Goal: Navigation & Orientation: Find specific page/section

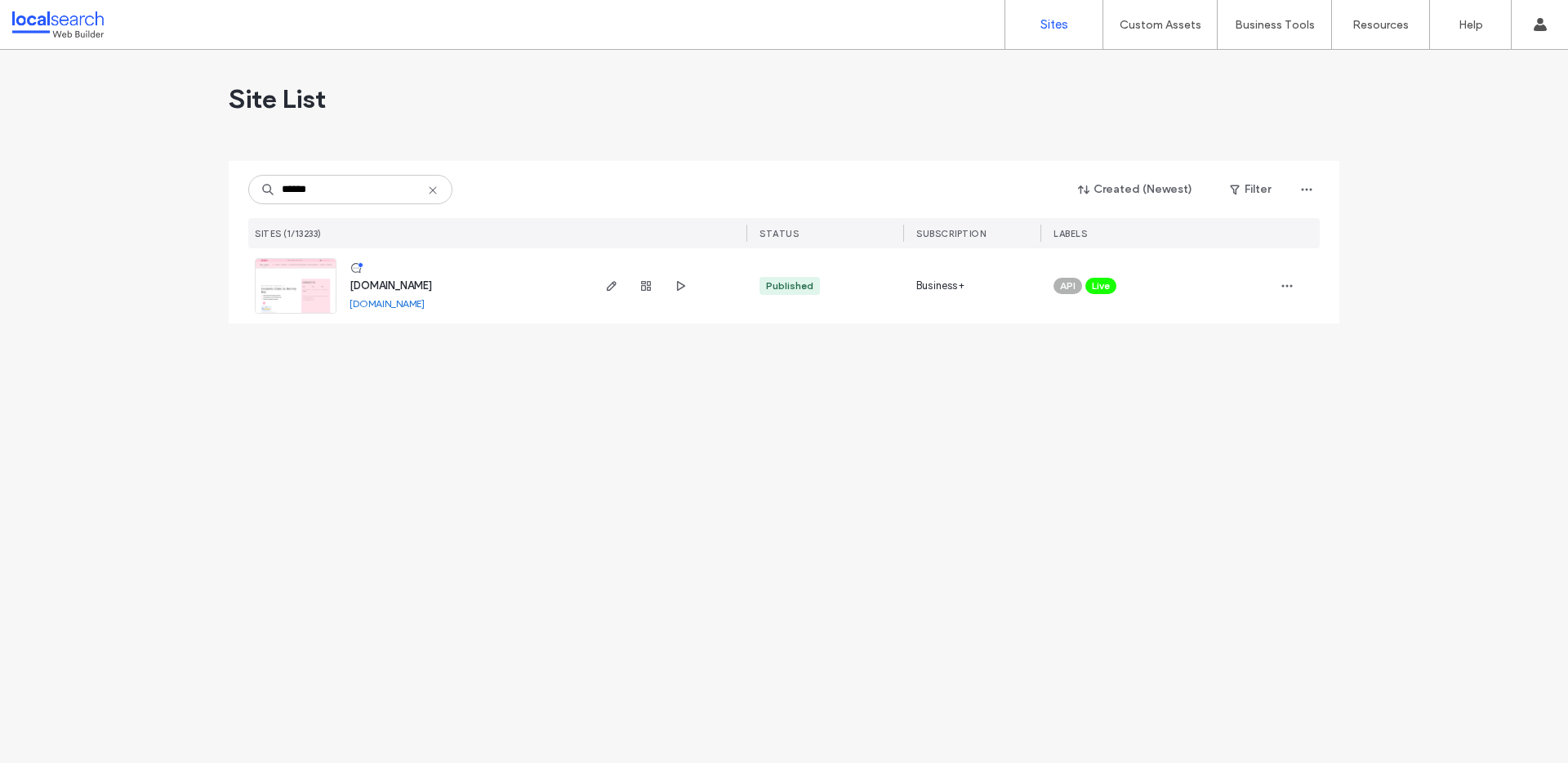
type input "******"
click at [432, 279] on span "www.kallosaesthetics.com.au" at bounding box center [391, 285] width 82 height 12
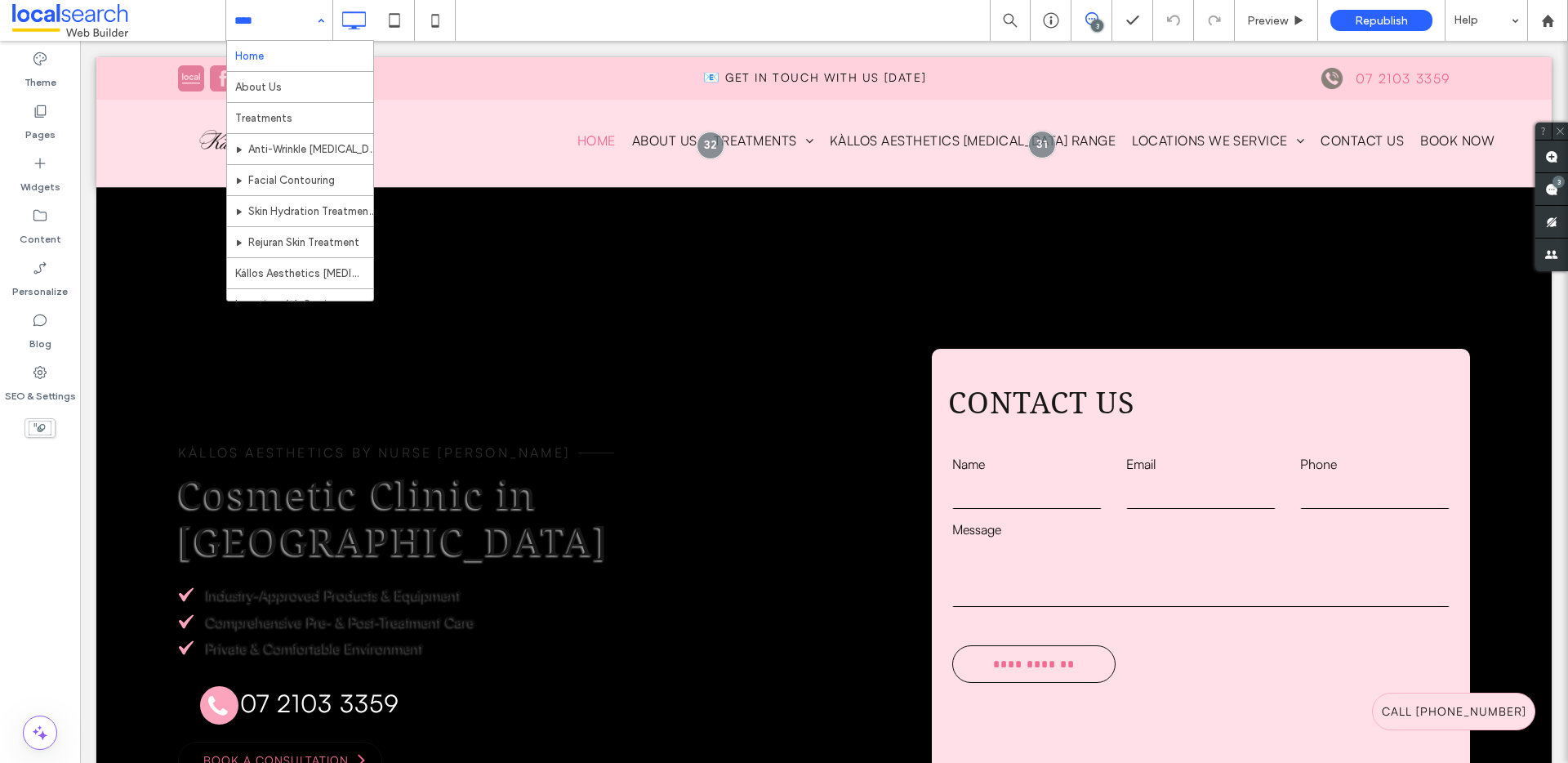
drag, startPoint x: 319, startPoint y: 25, endPoint x: 314, endPoint y: 40, distance: 15.8
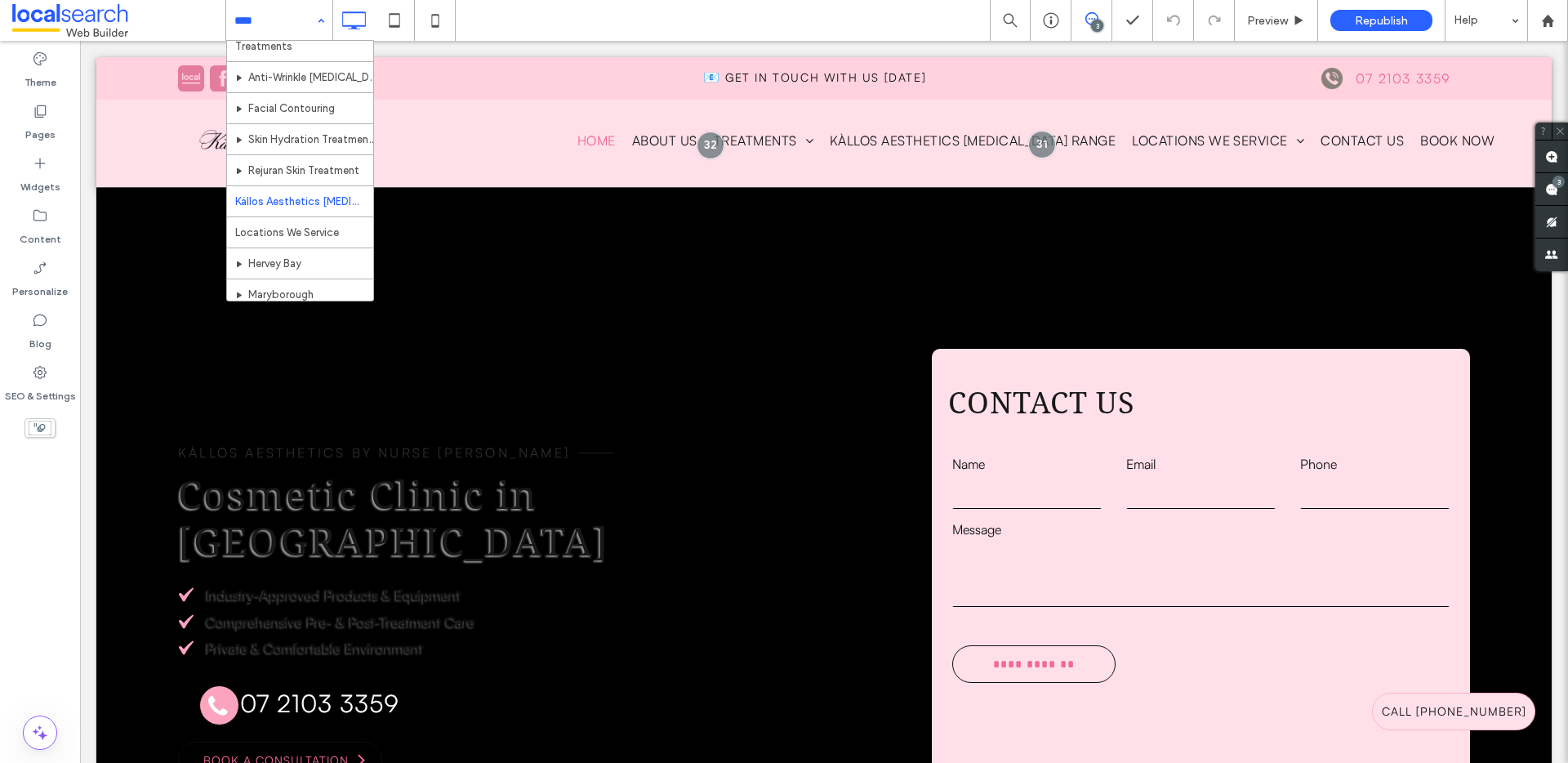
scroll to position [75, 0]
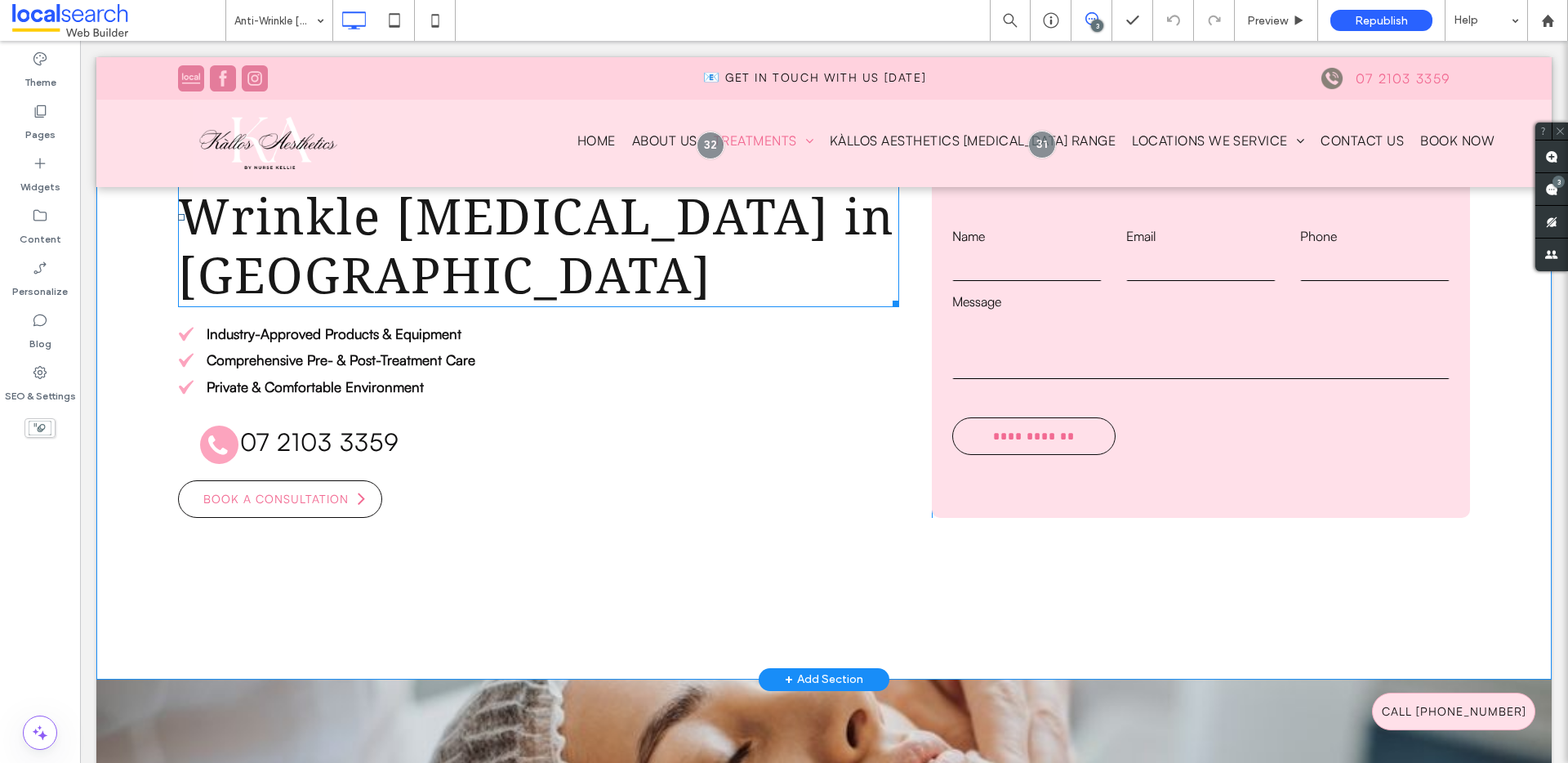
scroll to position [282, 0]
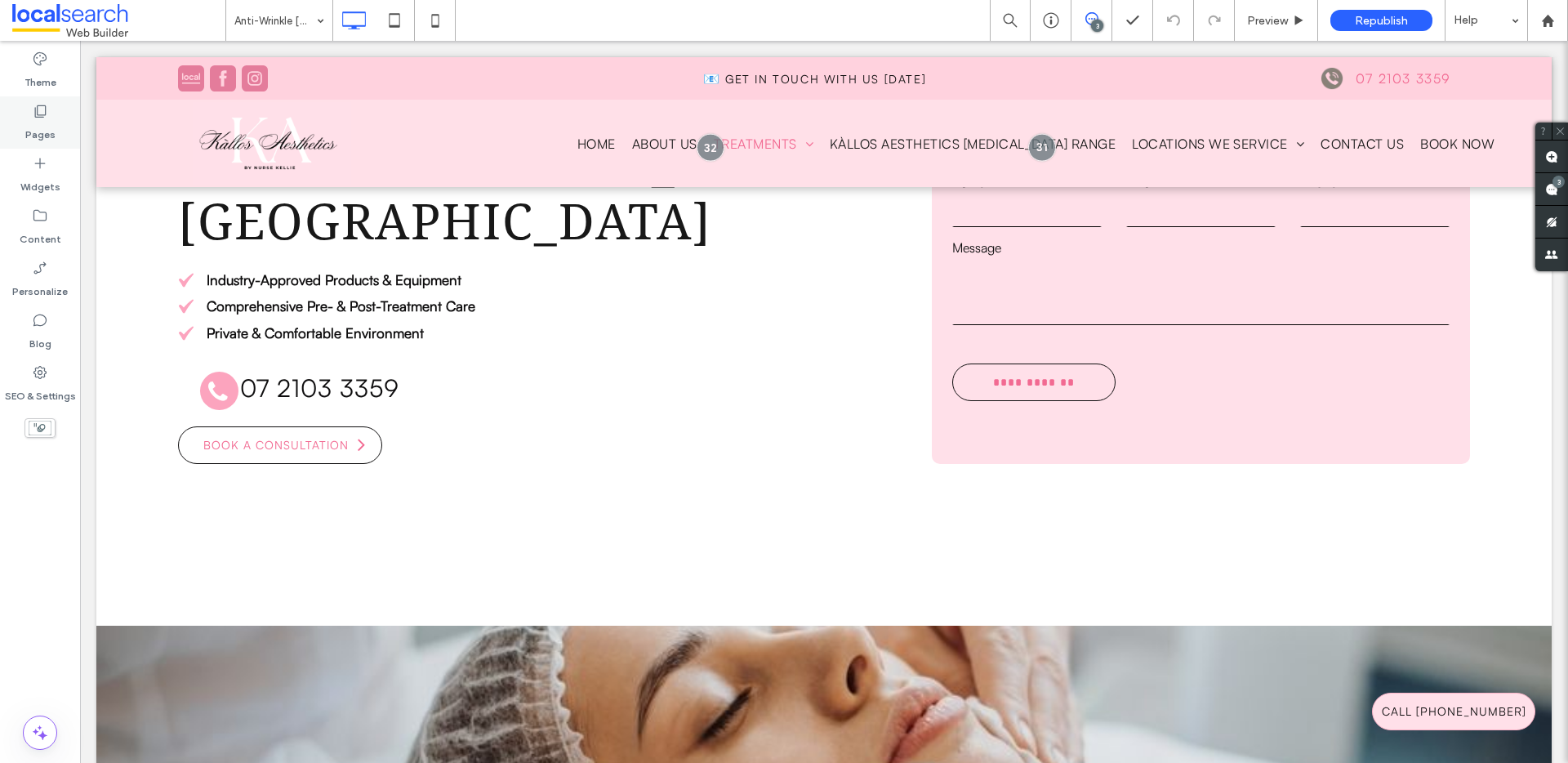
click at [49, 129] on label "Pages" at bounding box center [41, 130] width 30 height 23
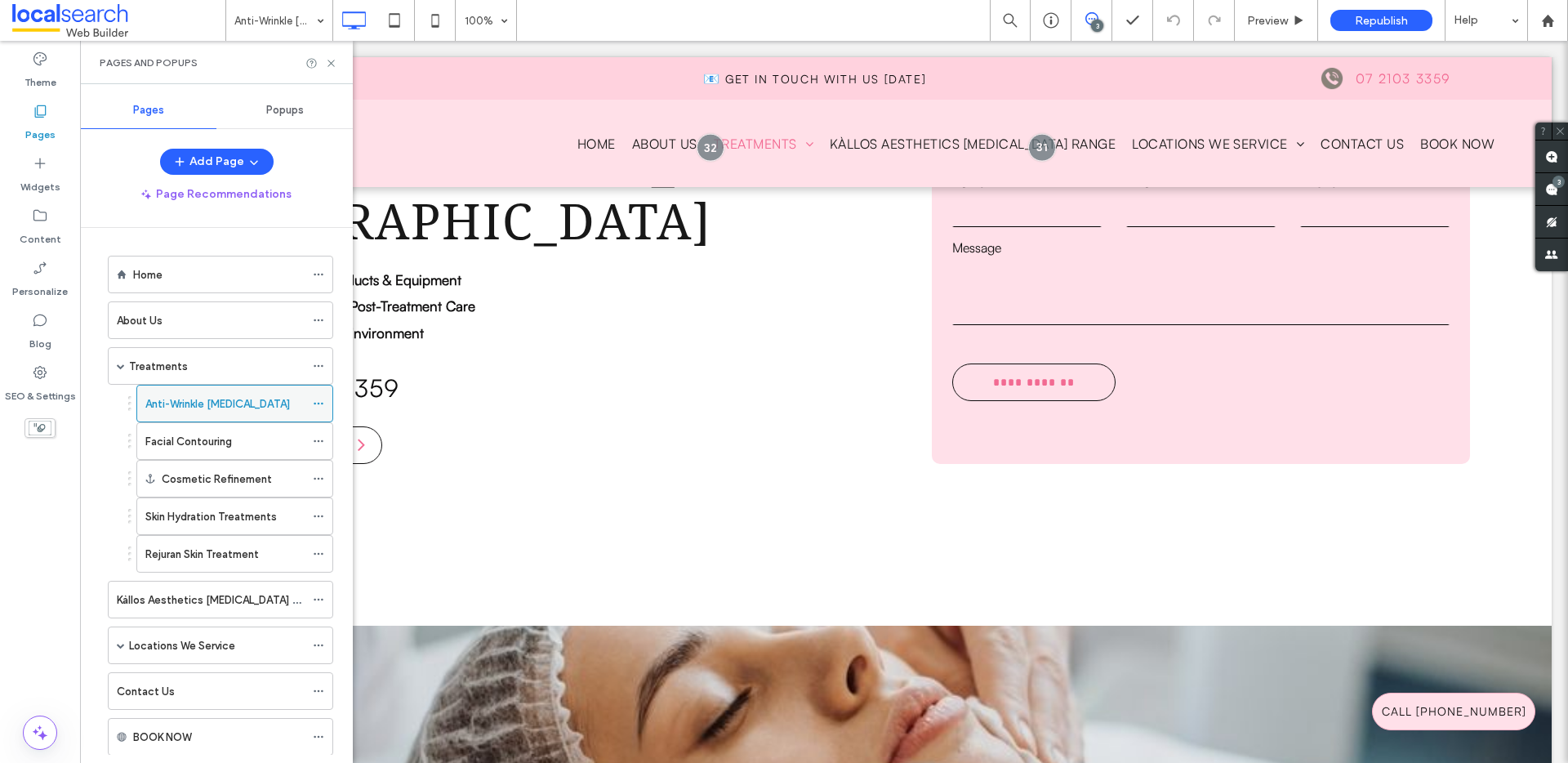
click at [319, 405] on icon at bounding box center [319, 404] width 11 height 11
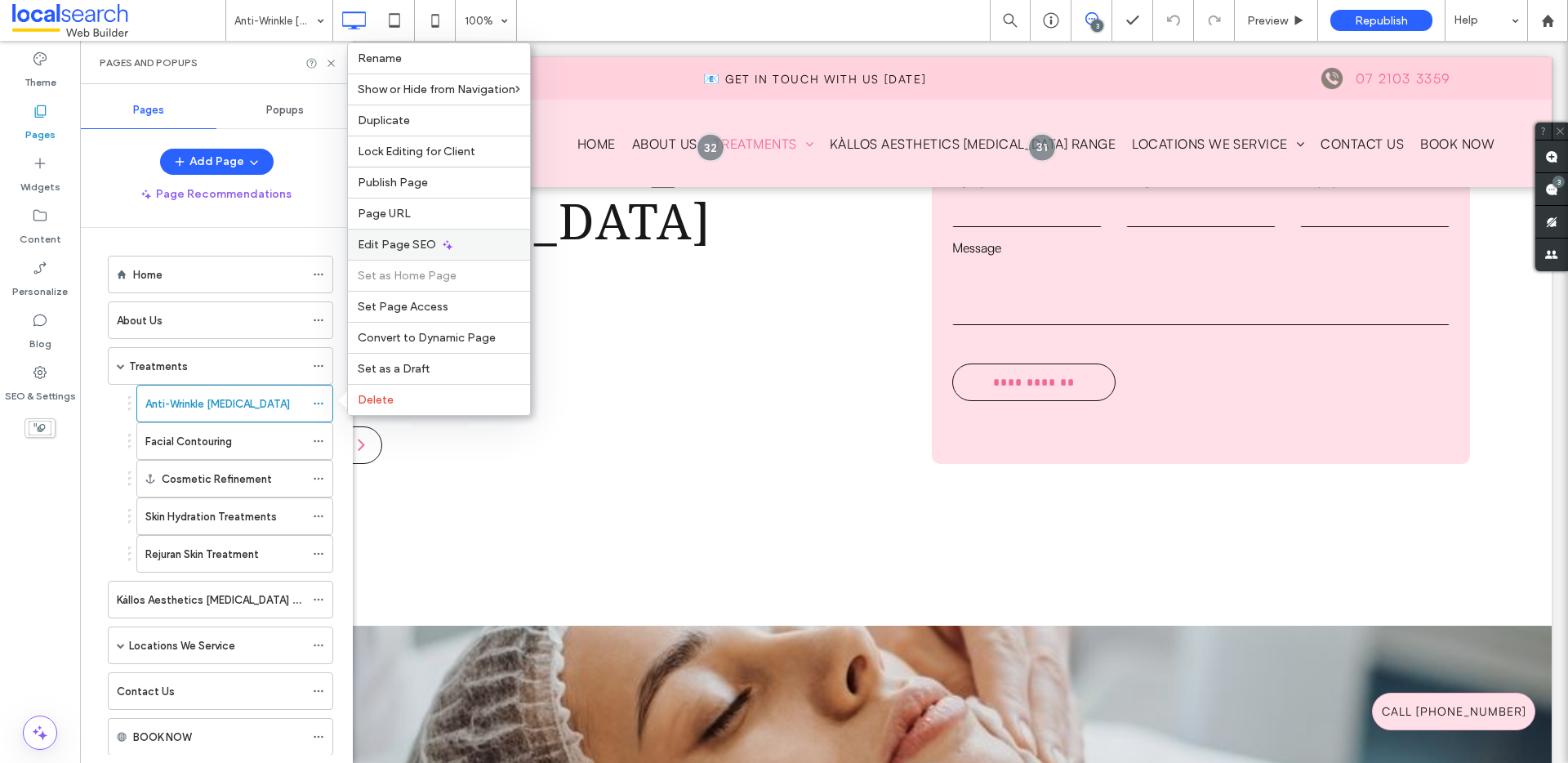
click at [420, 246] on span "Edit Page SEO" at bounding box center [396, 244] width 78 height 14
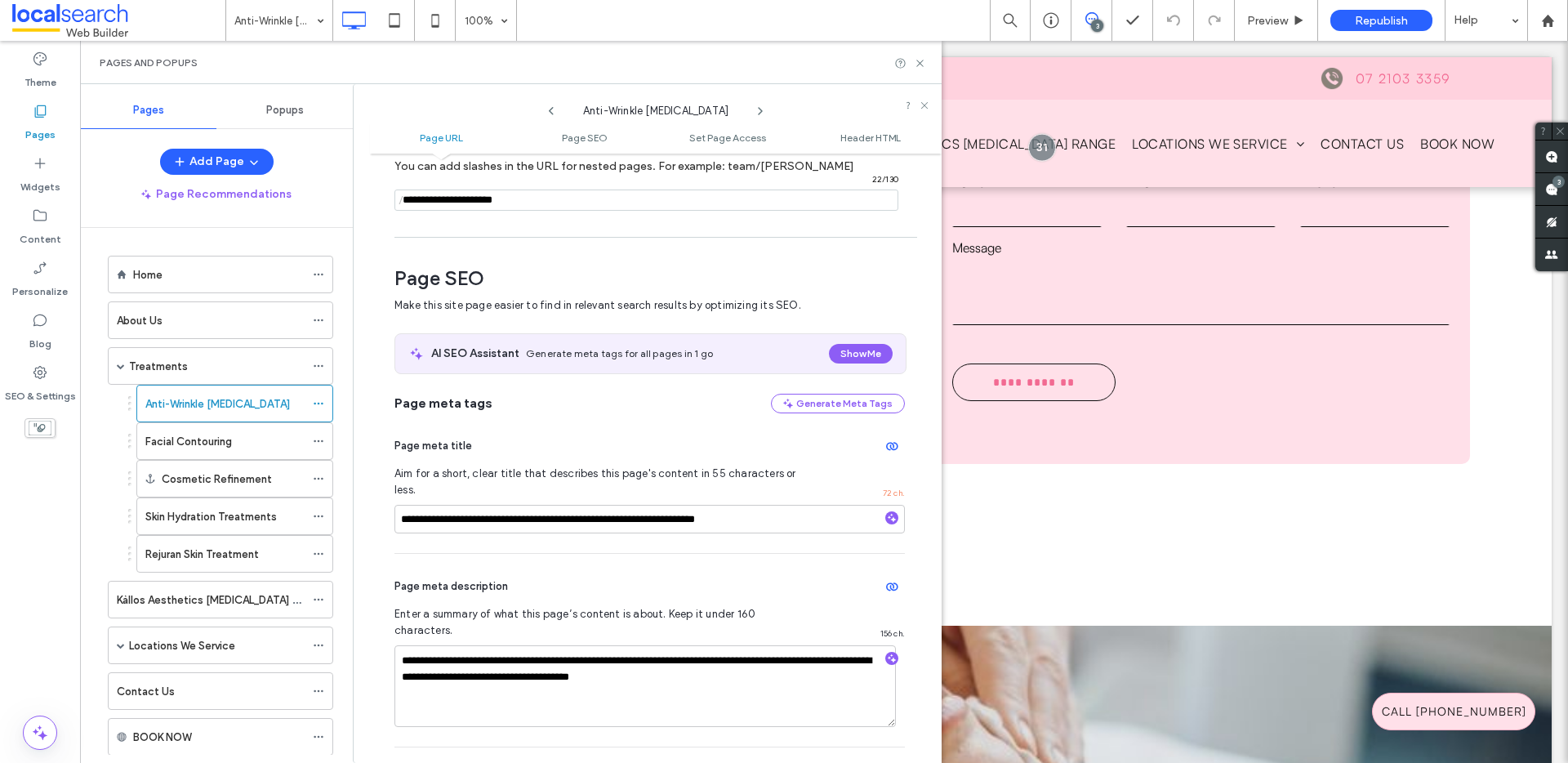
scroll to position [224, 0]
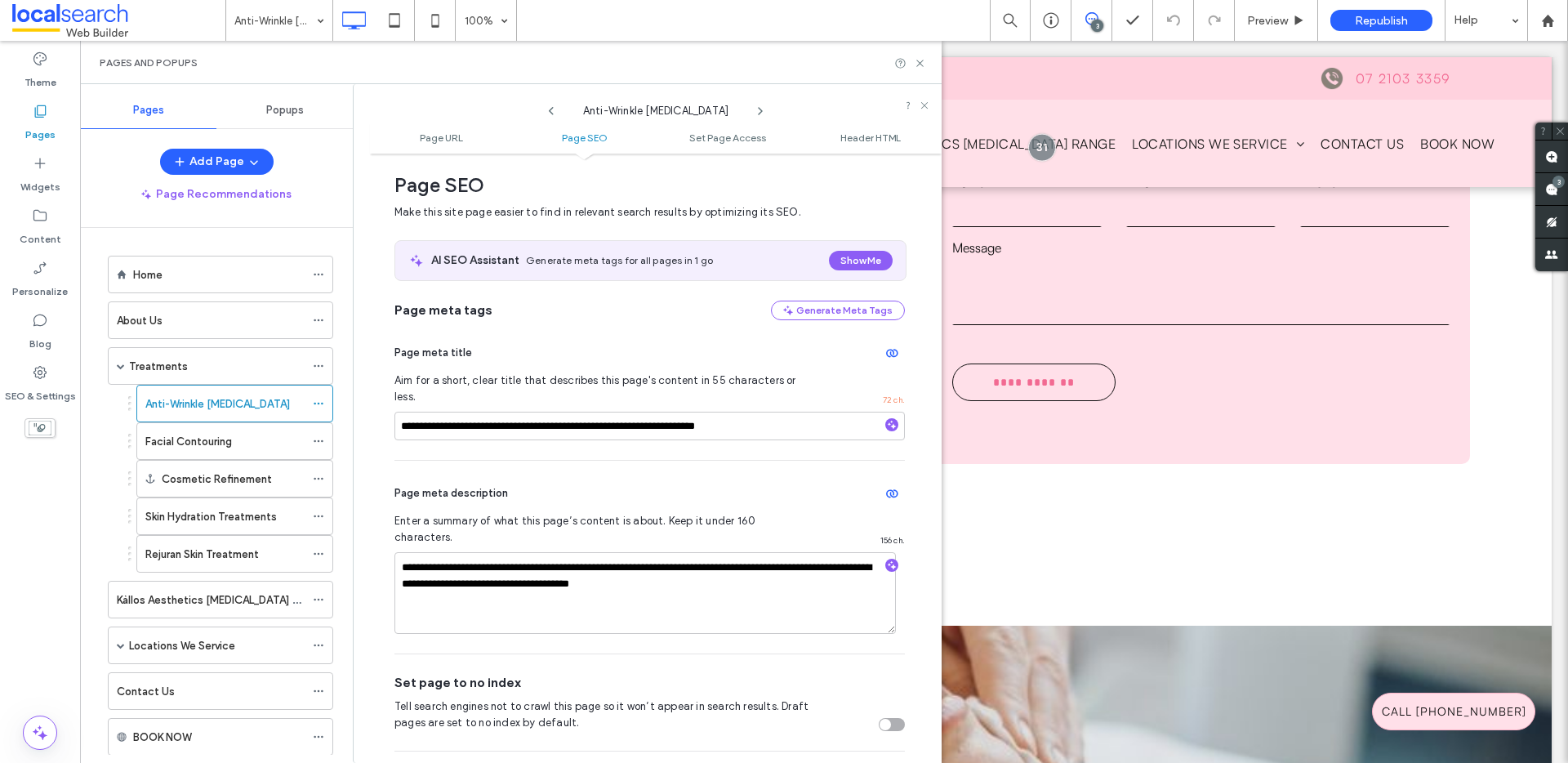
click at [762, 110] on use at bounding box center [759, 110] width 3 height 7
click at [761, 110] on use at bounding box center [759, 110] width 3 height 7
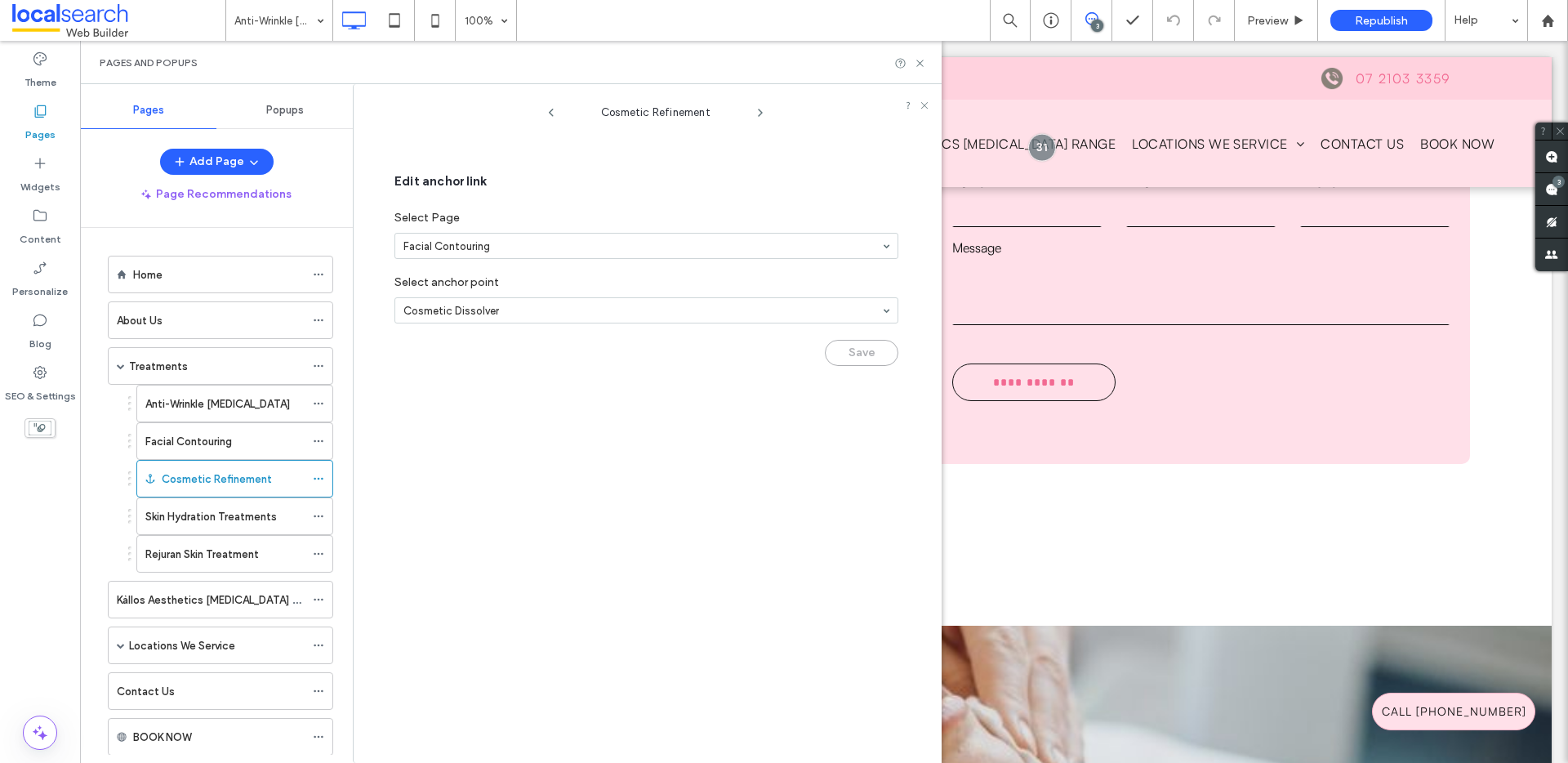
click at [761, 110] on icon at bounding box center [760, 113] width 13 height 13
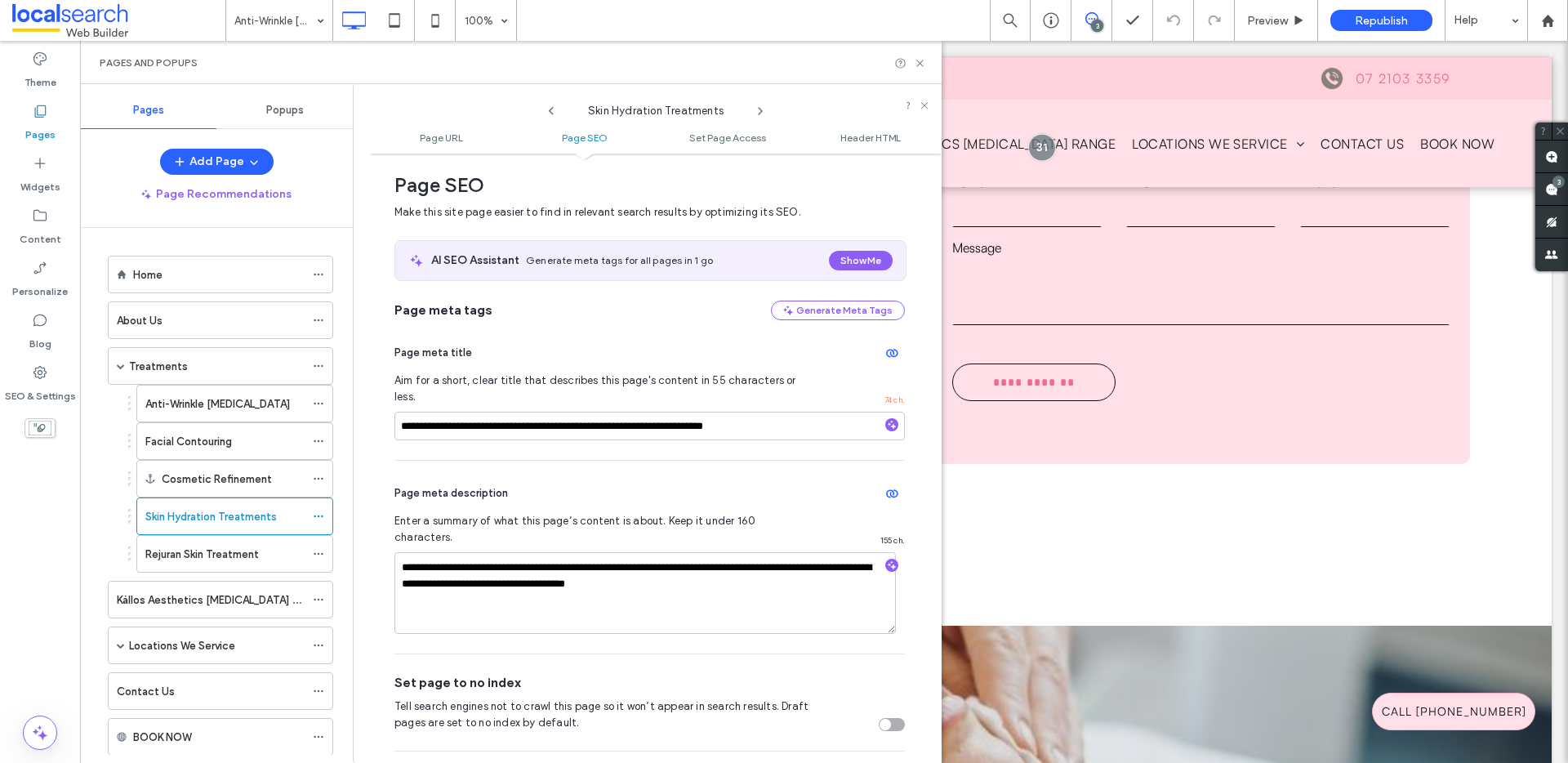
click at [761, 110] on use at bounding box center [759, 110] width 3 height 7
click at [551, 114] on icon at bounding box center [551, 111] width 13 height 13
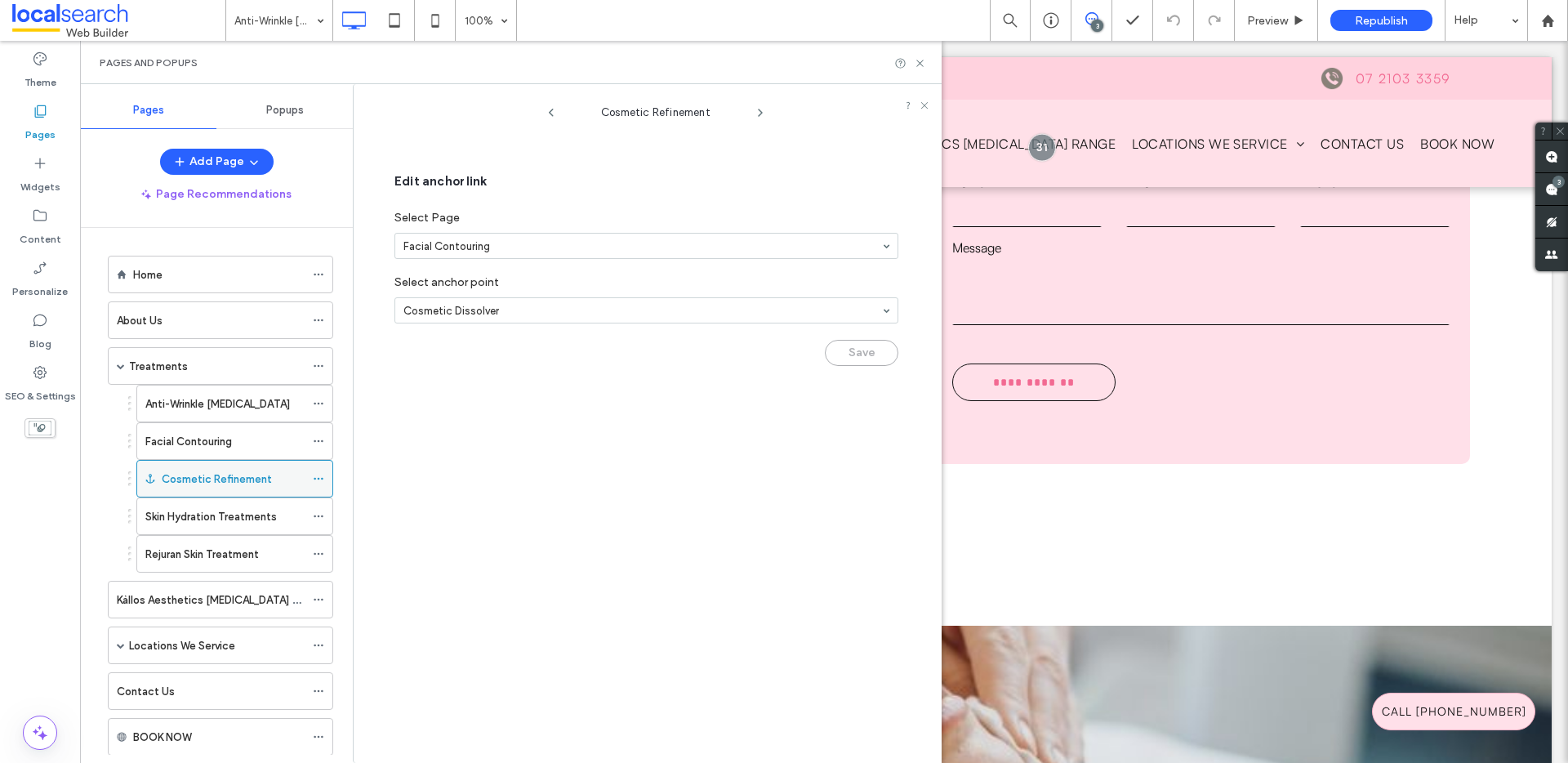
click at [258, 484] on label "Cosmetic Refinement" at bounding box center [216, 479] width 110 height 28
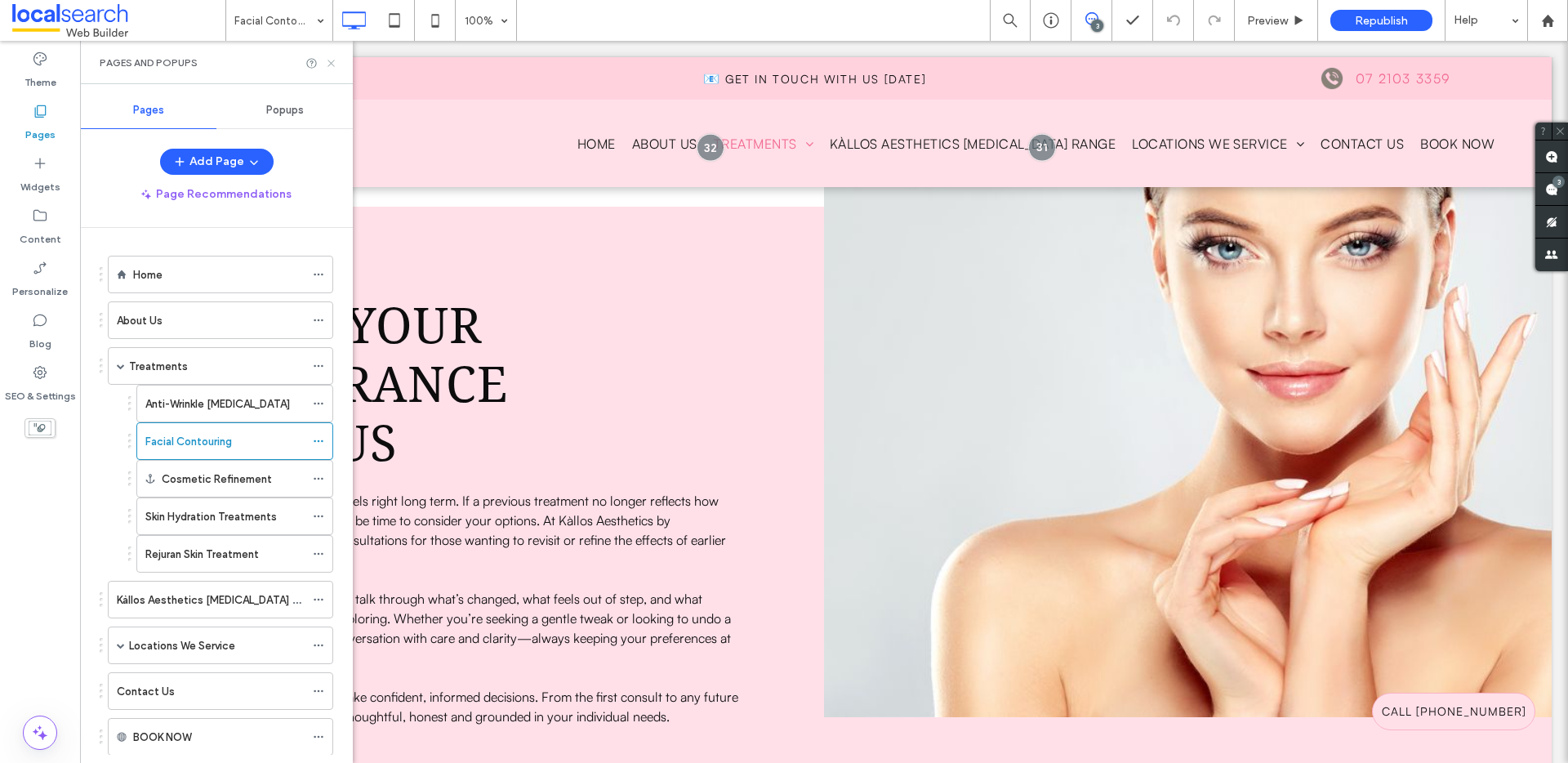
click at [333, 58] on icon at bounding box center [331, 63] width 12 height 12
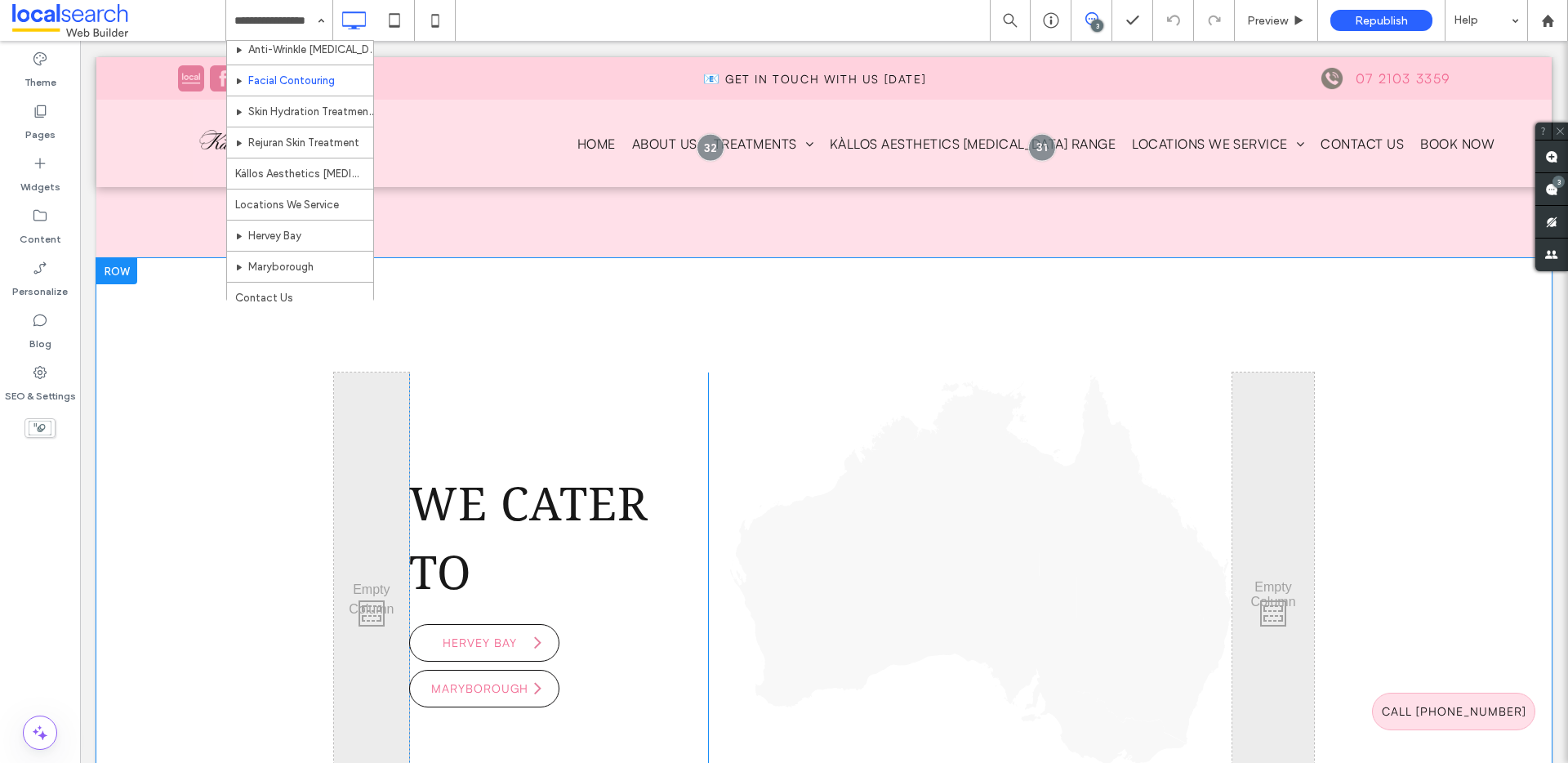
scroll to position [2499, 0]
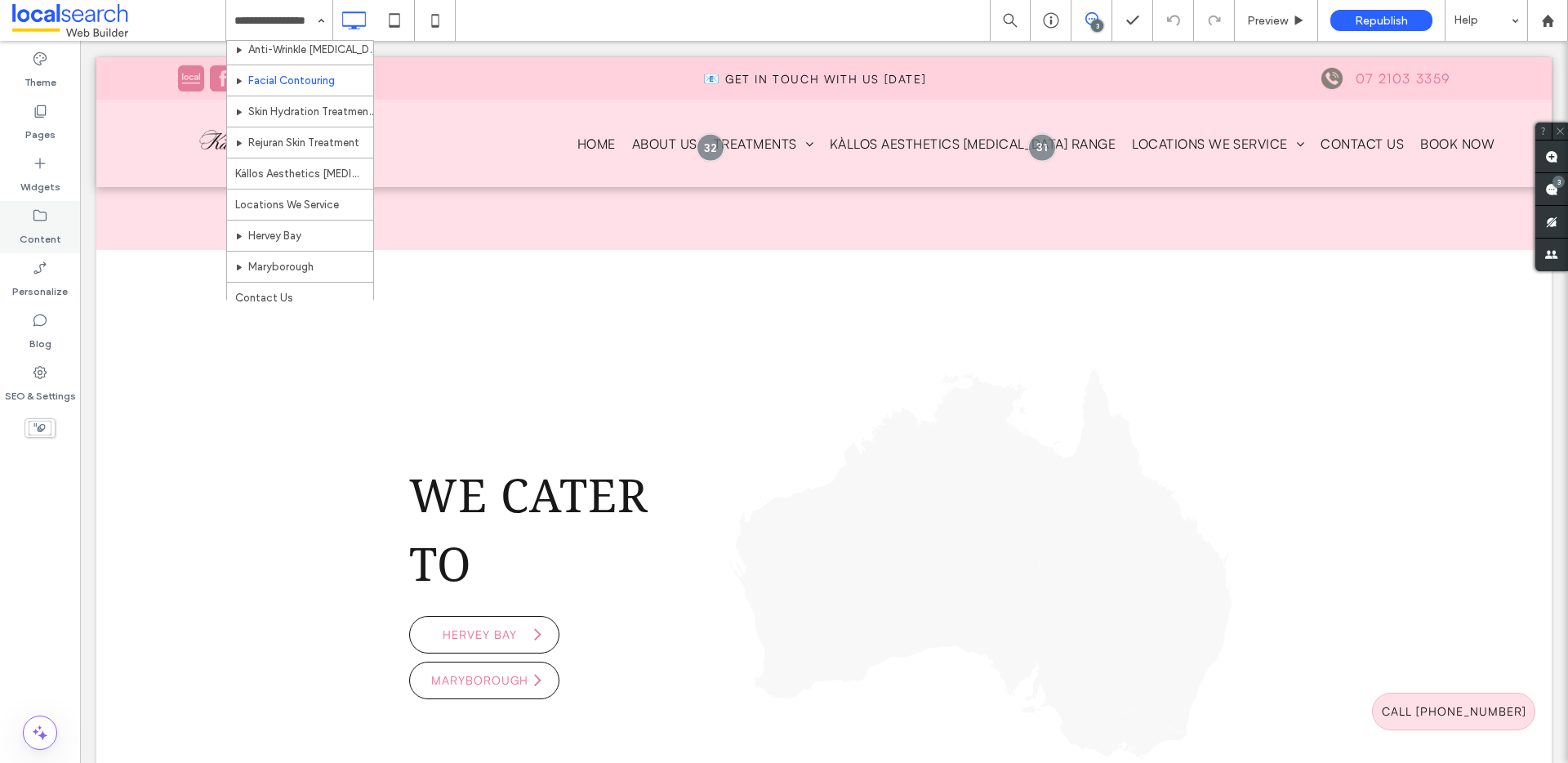
click at [44, 238] on label "Content" at bounding box center [41, 235] width 42 height 23
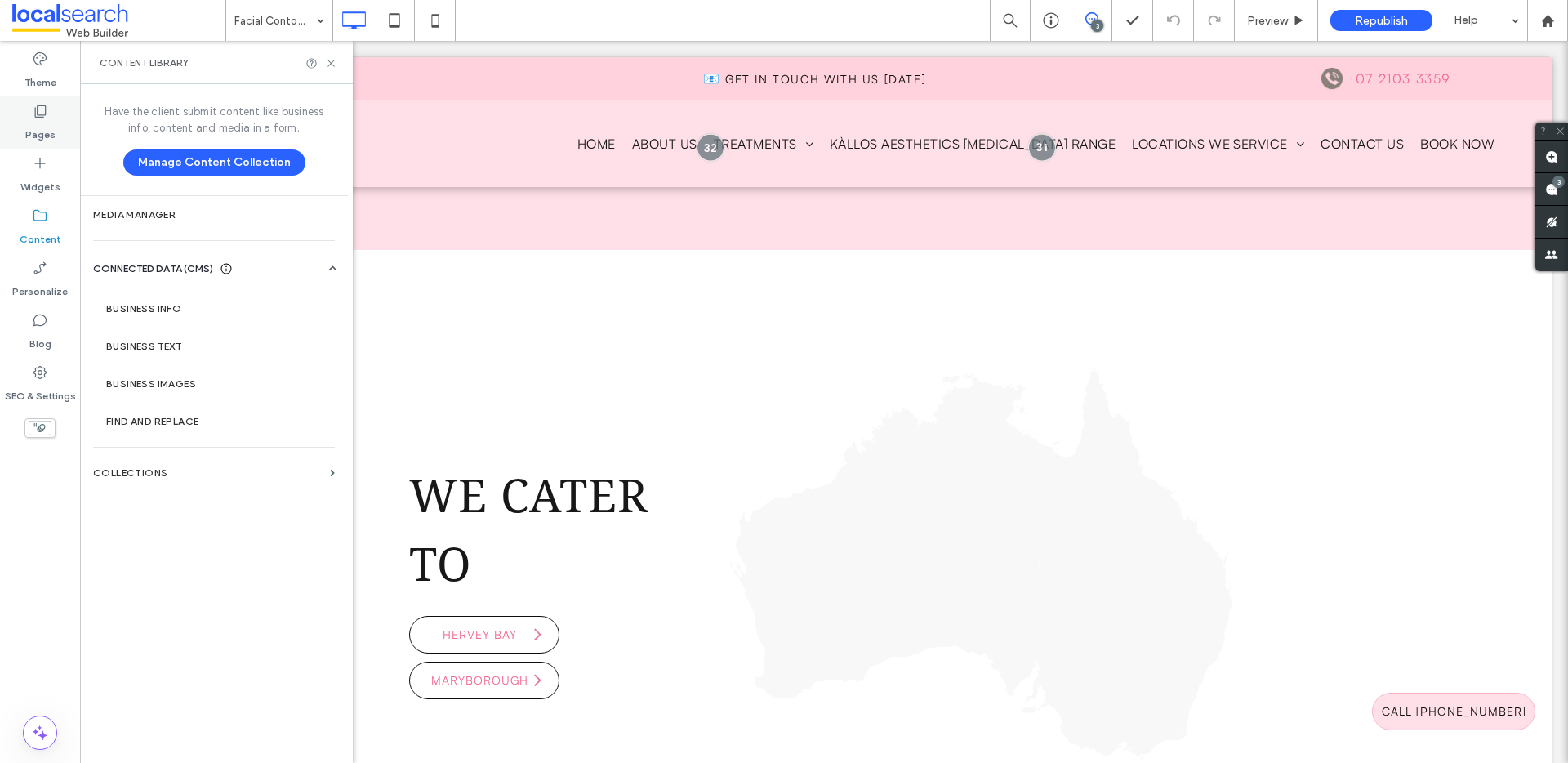
click at [33, 132] on label "Pages" at bounding box center [41, 130] width 30 height 23
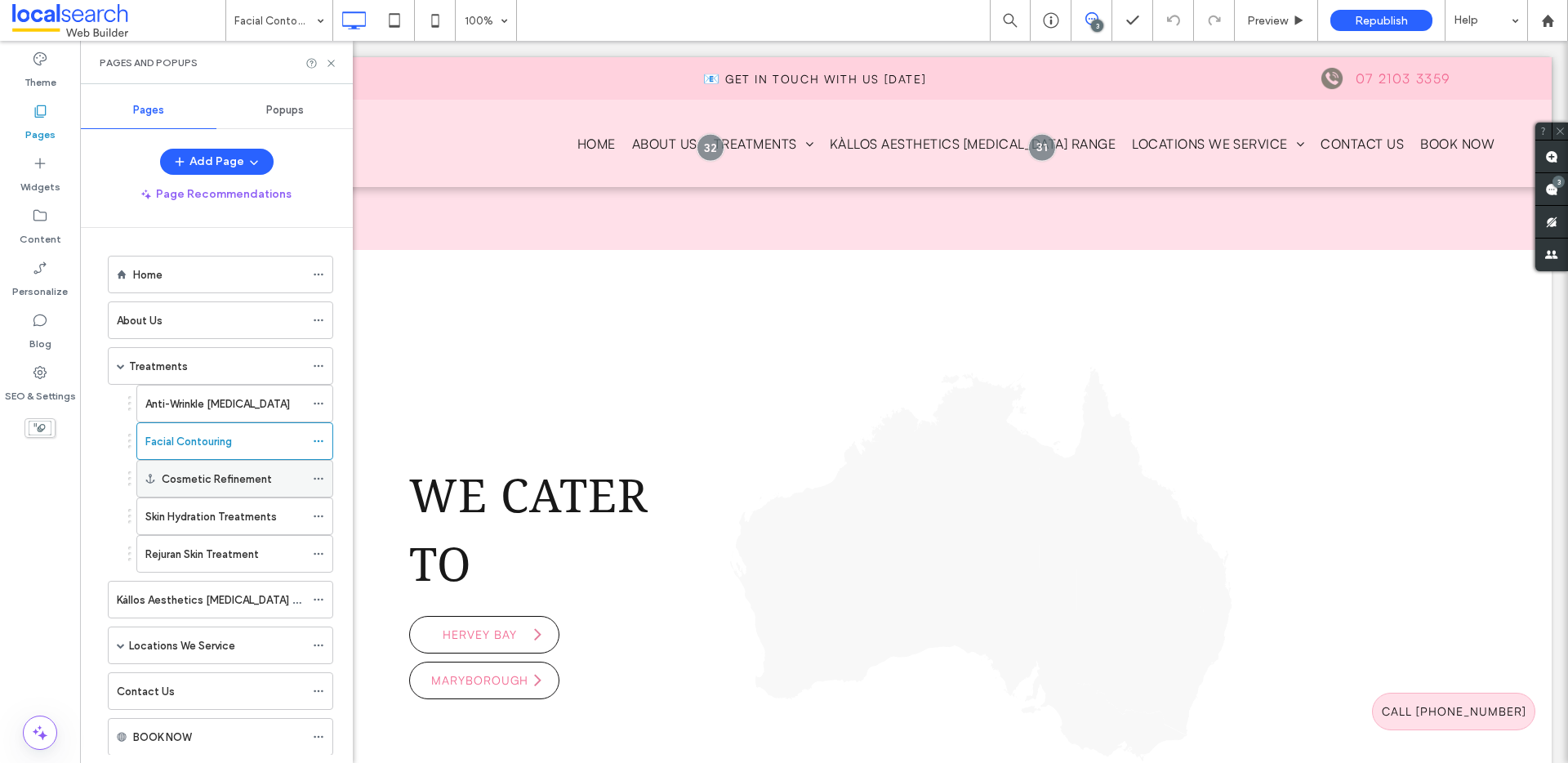
click at [235, 472] on label "Cosmetic Refinement" at bounding box center [216, 479] width 110 height 28
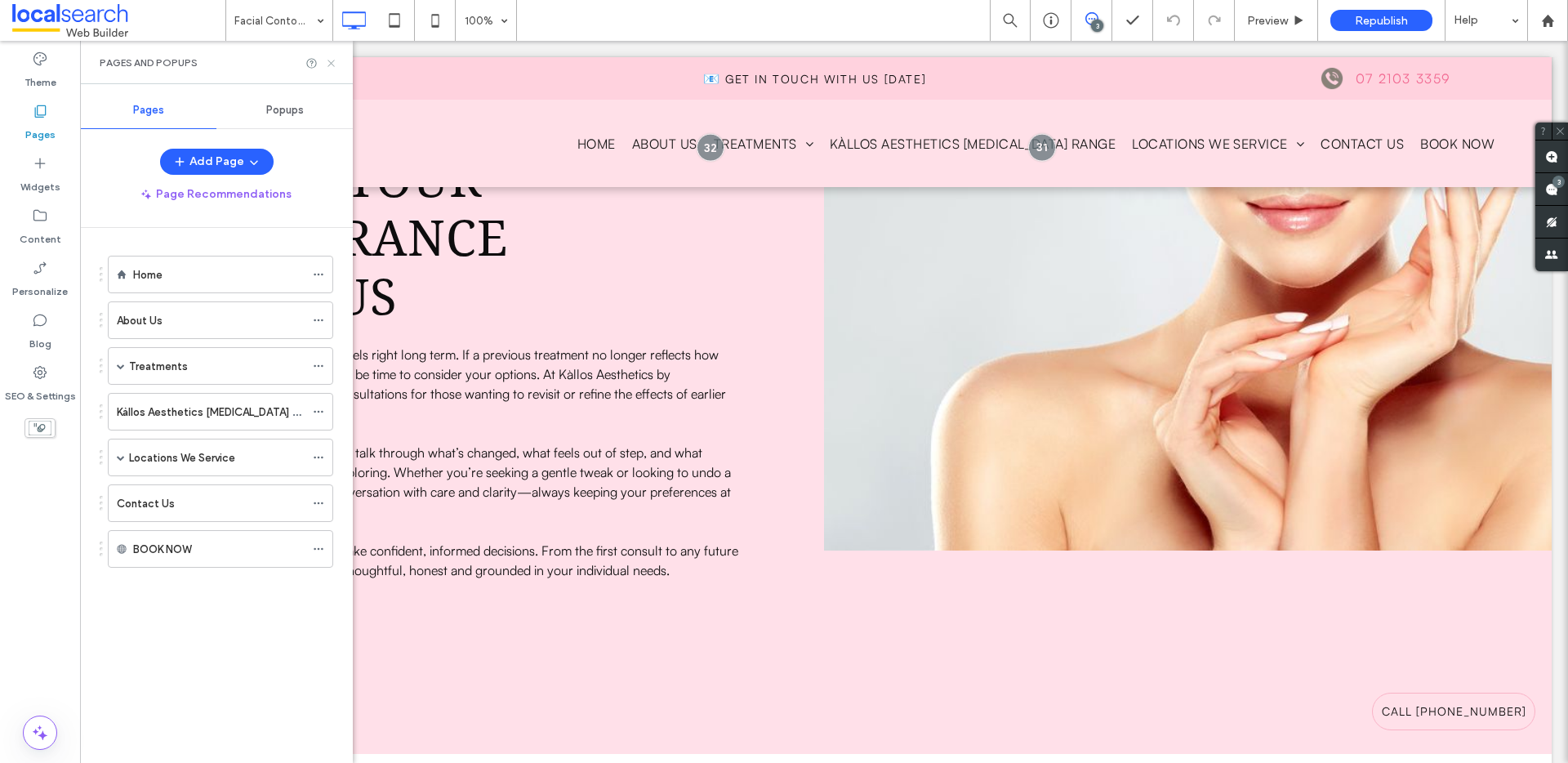
click at [328, 64] on icon at bounding box center [331, 63] width 12 height 12
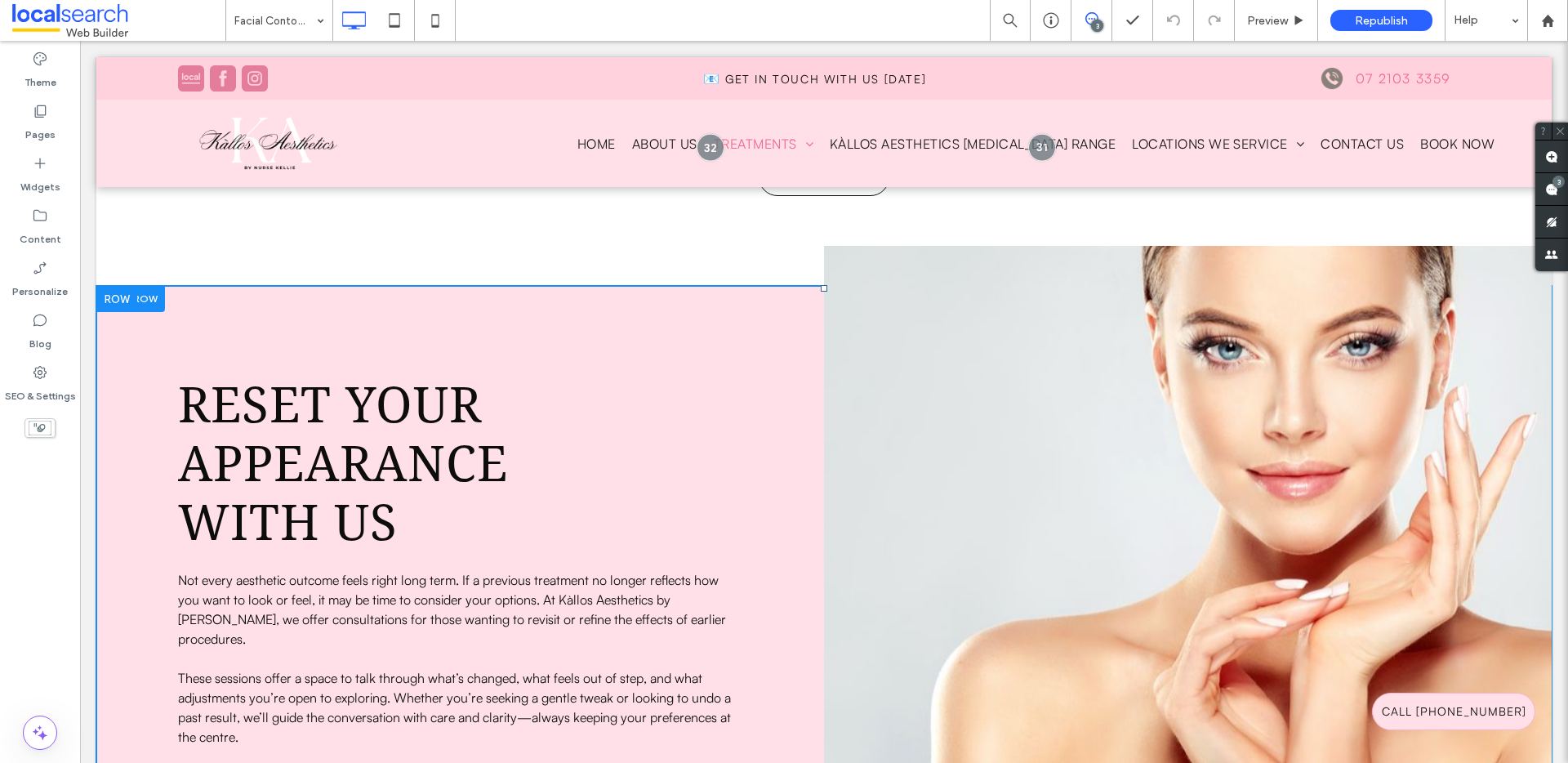
scroll to position [1767, 0]
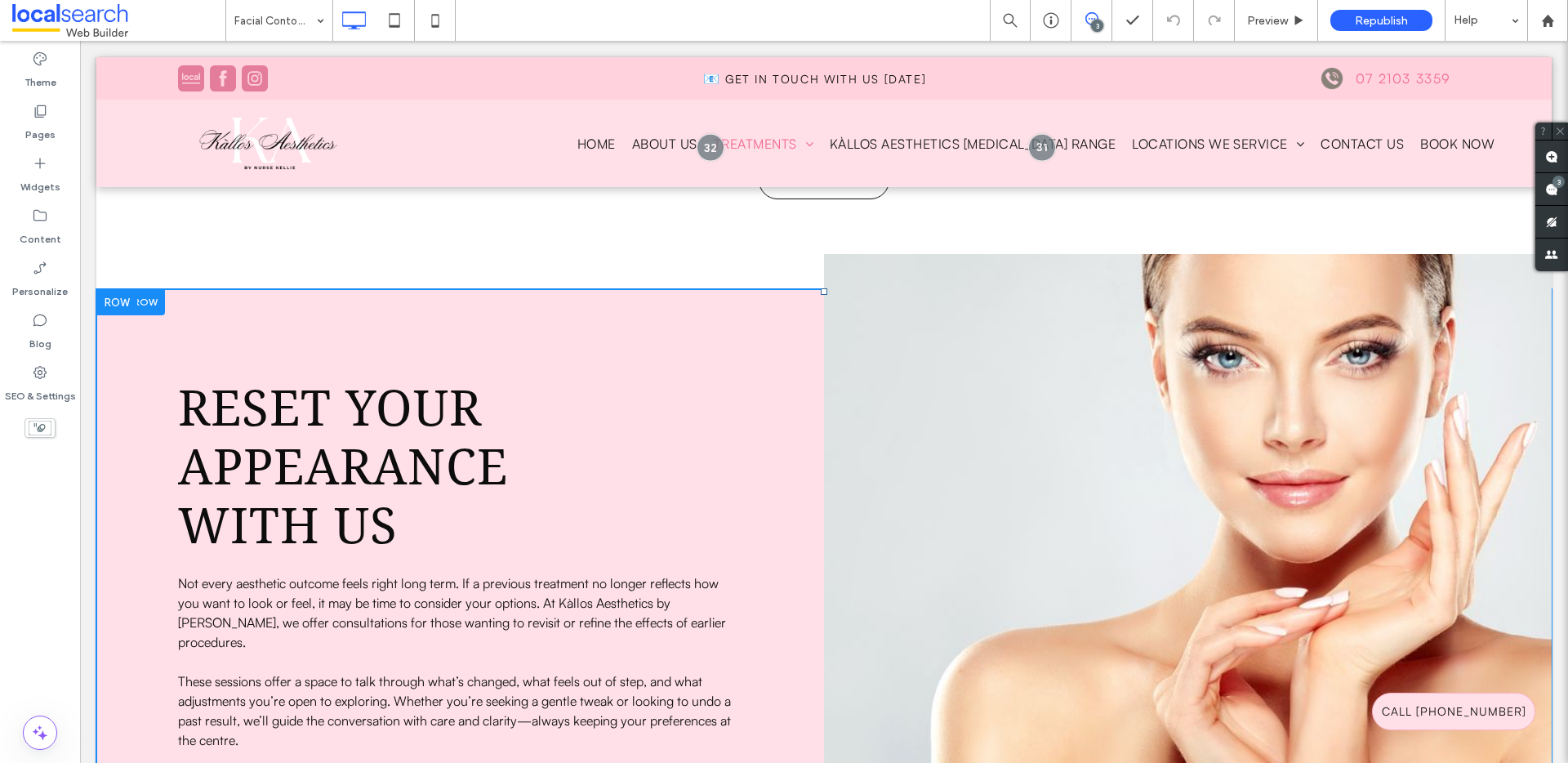
click at [151, 289] on div at bounding box center [130, 301] width 69 height 25
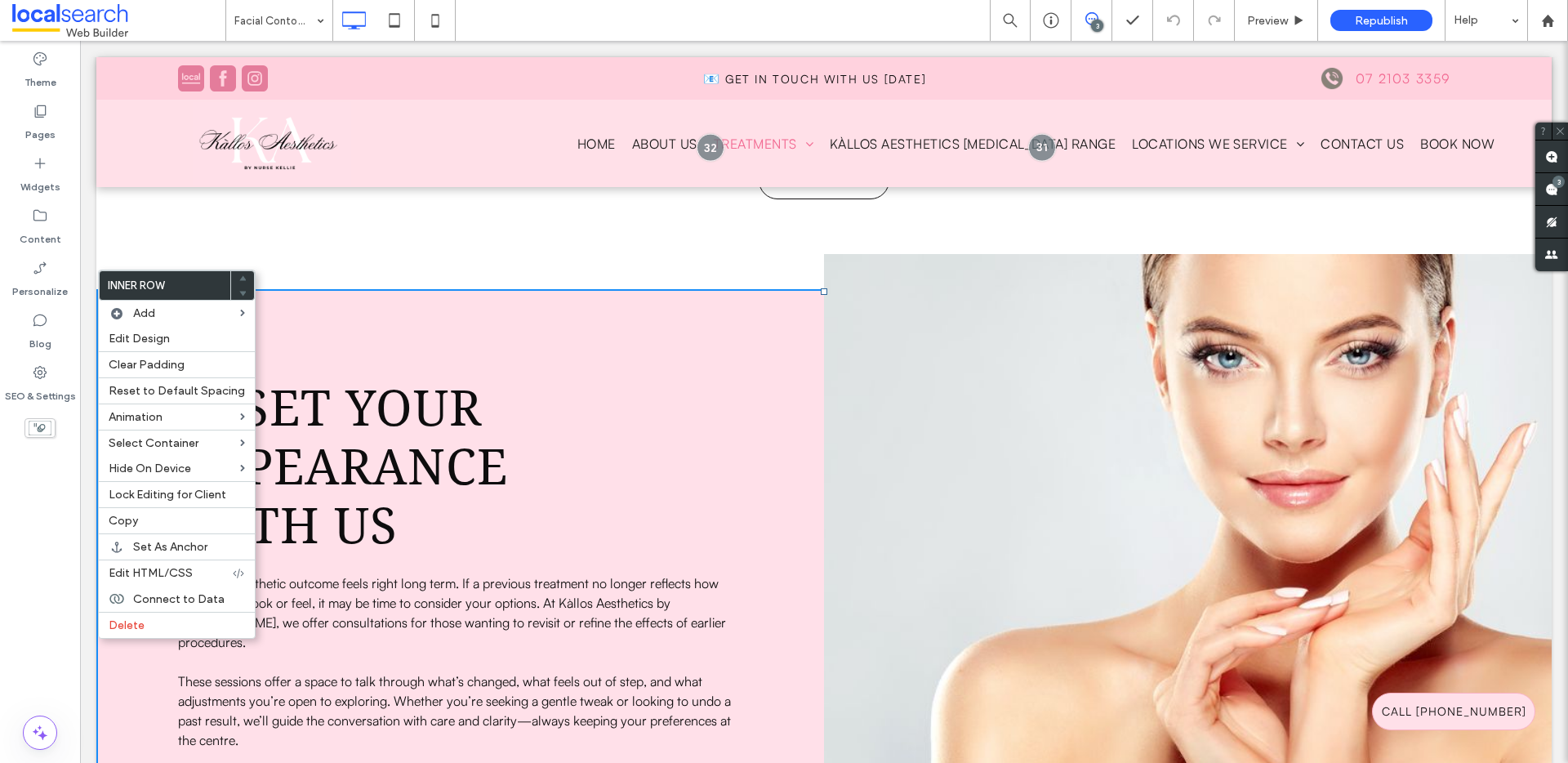
click at [386, 313] on div "Reset your appearance with Us Not every aesthetic outcome feels right long term…" at bounding box center [459, 635] width 727 height 693
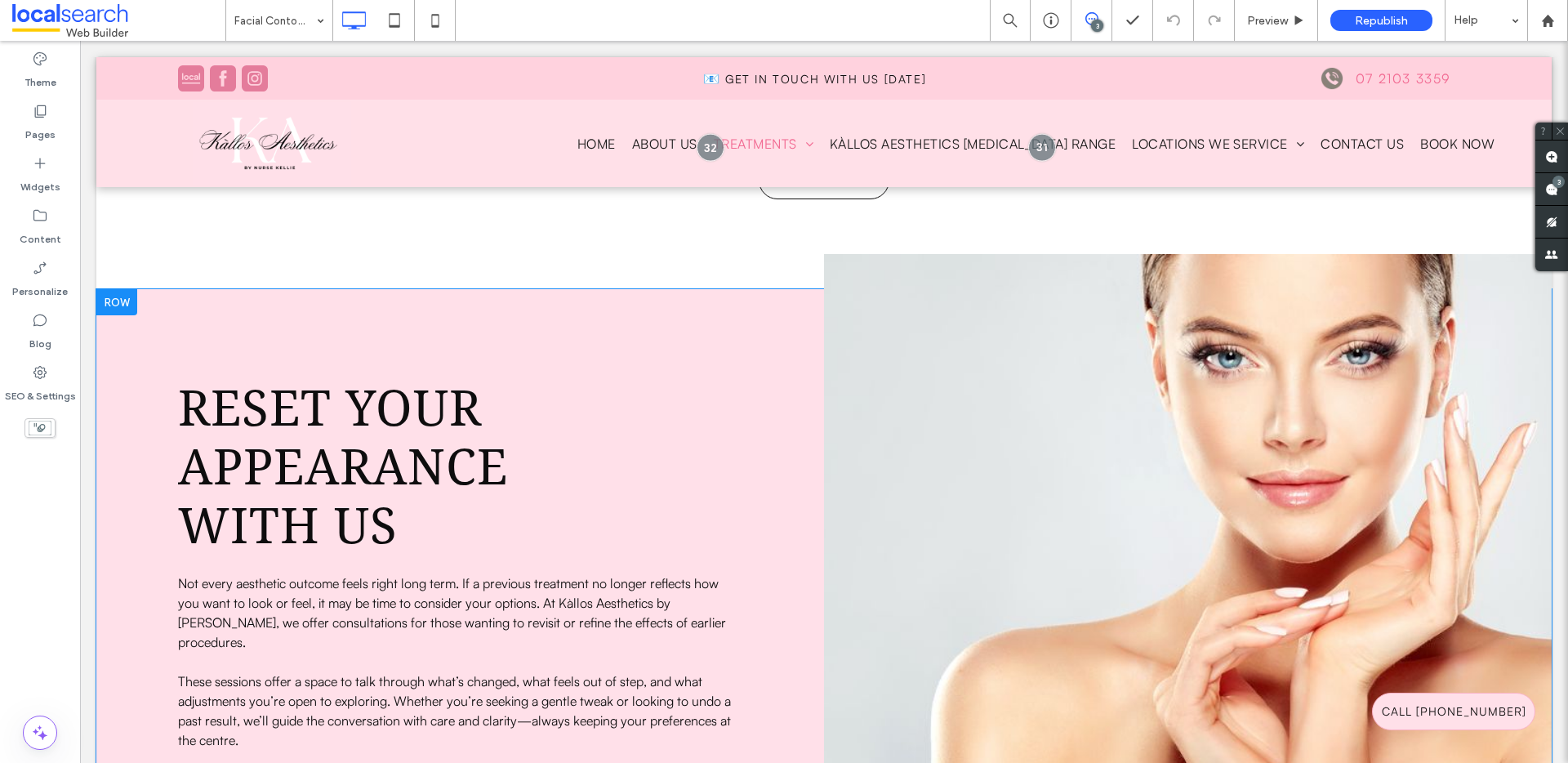
click at [104, 289] on div at bounding box center [116, 302] width 41 height 26
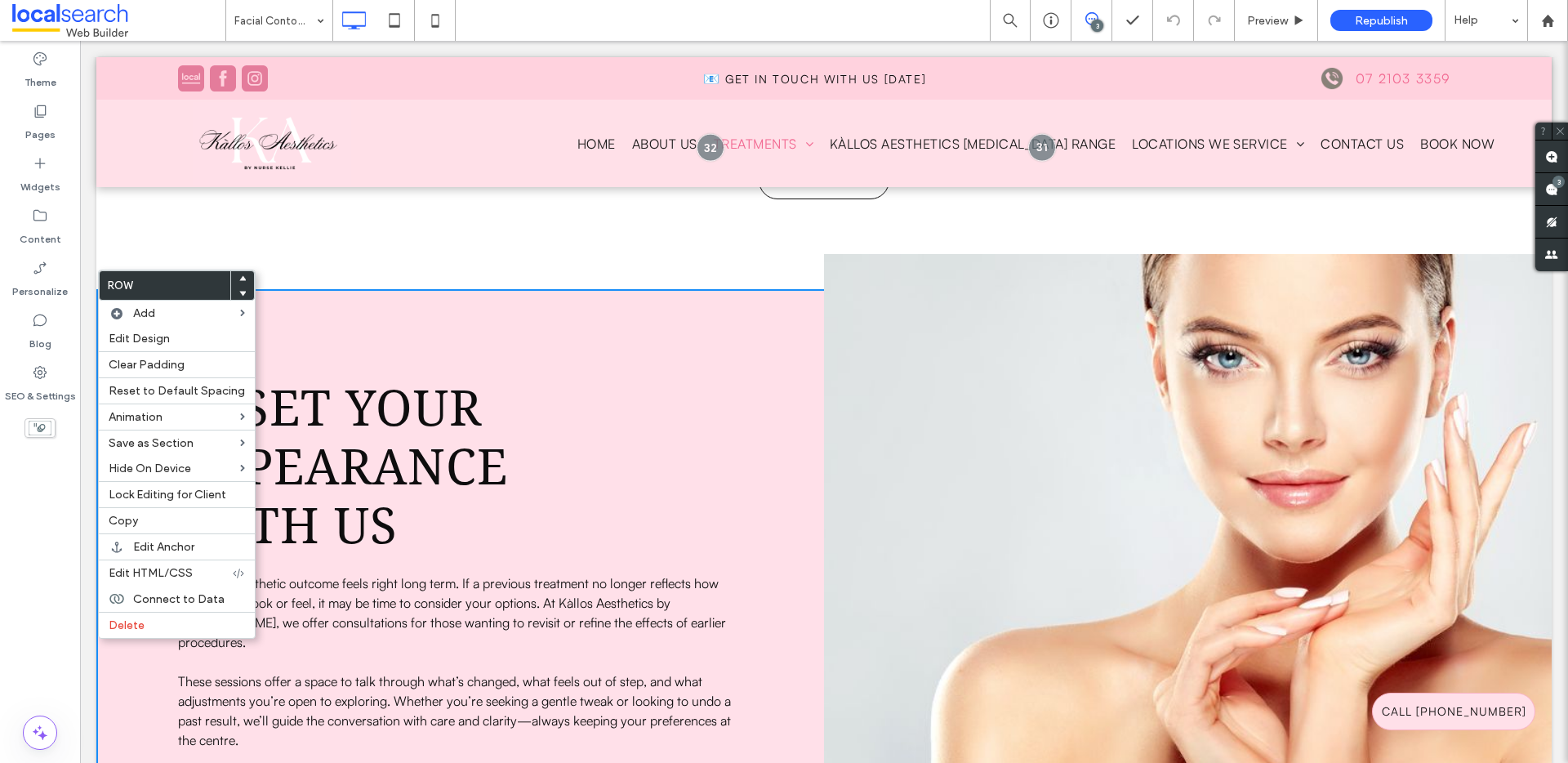
click at [949, 58] on div at bounding box center [824, 123] width 1456 height 130
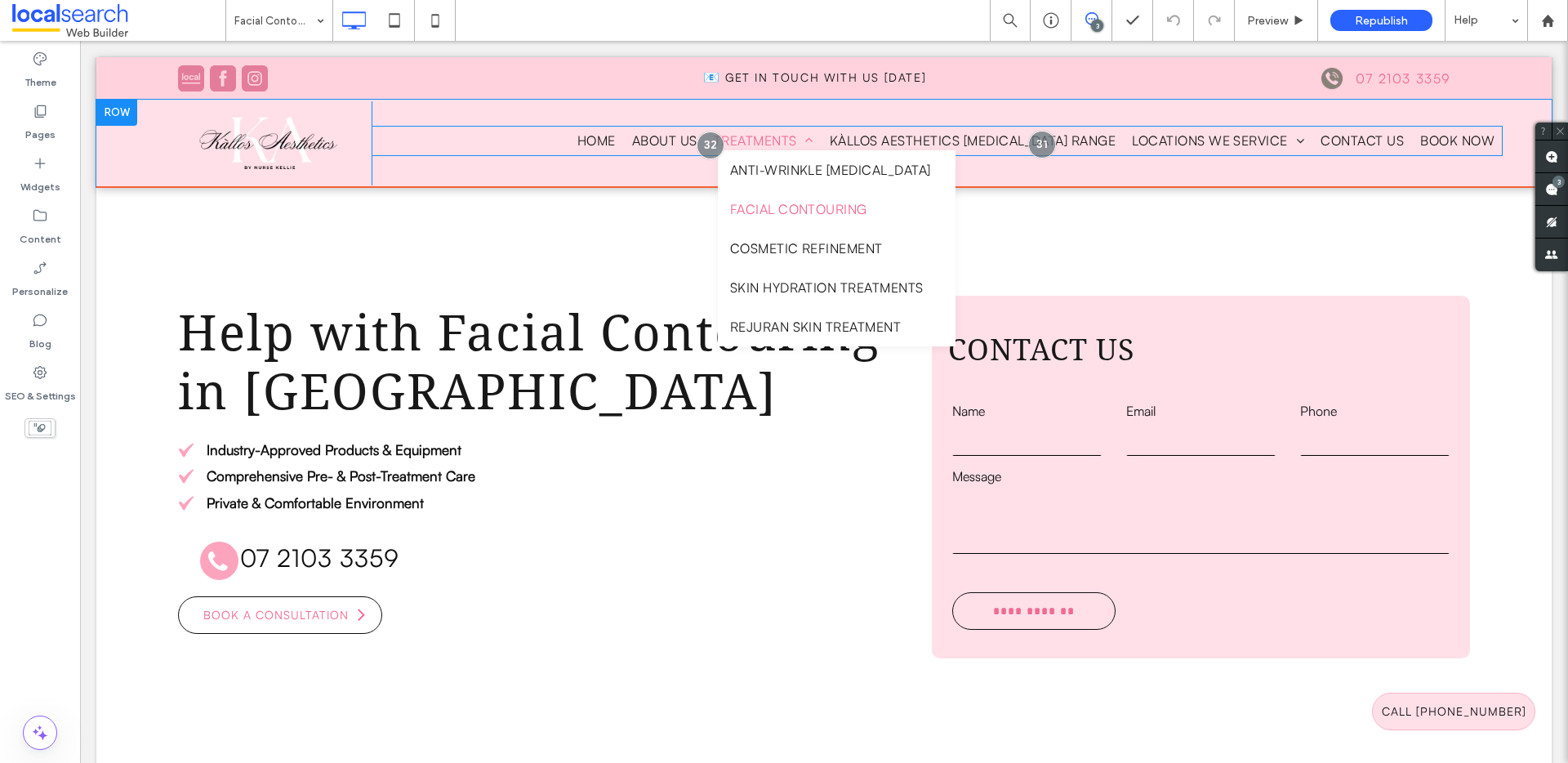
scroll to position [0, 0]
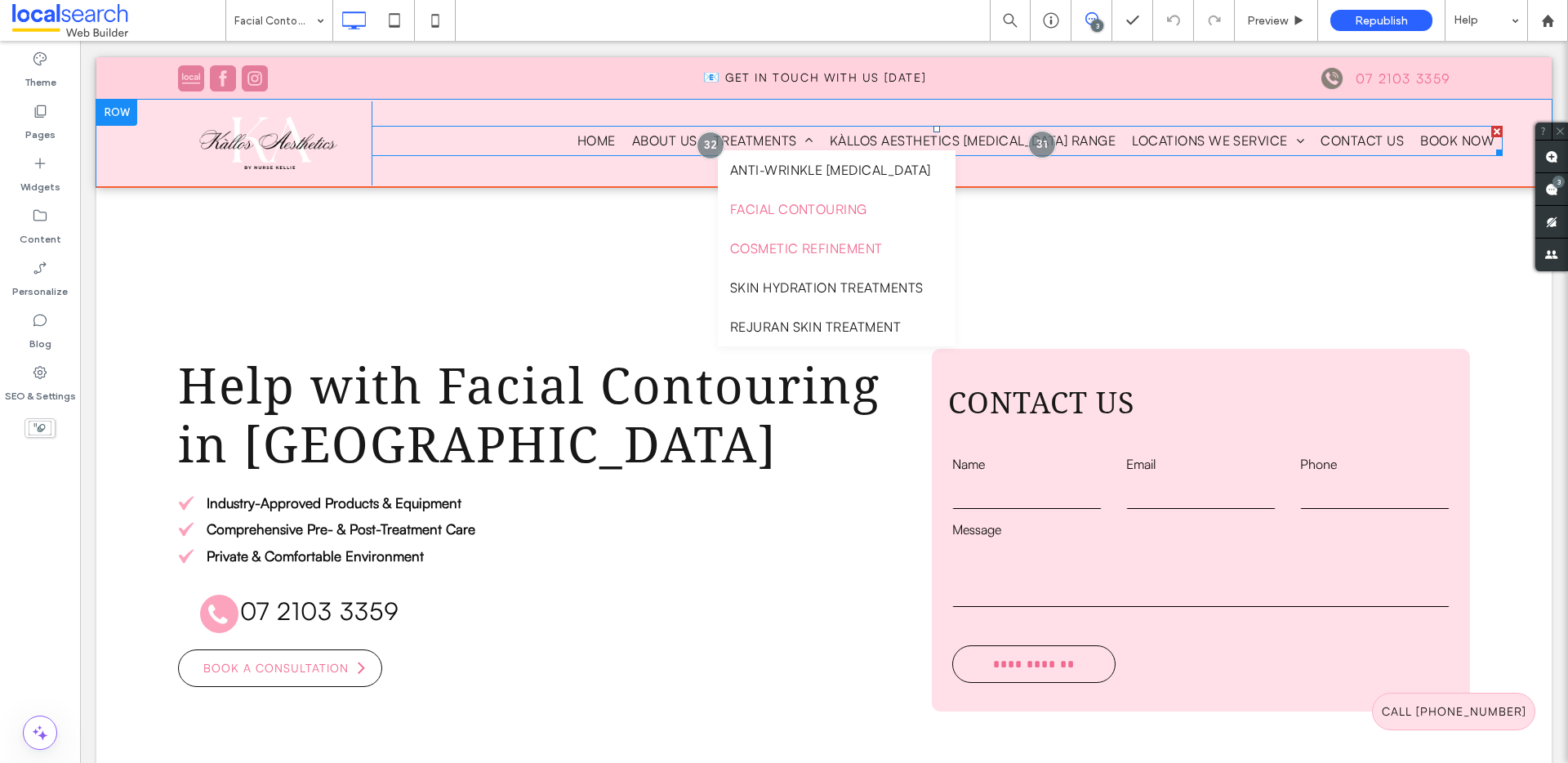
click at [842, 254] on span "Cosmetic Refinement" at bounding box center [807, 248] width 153 height 20
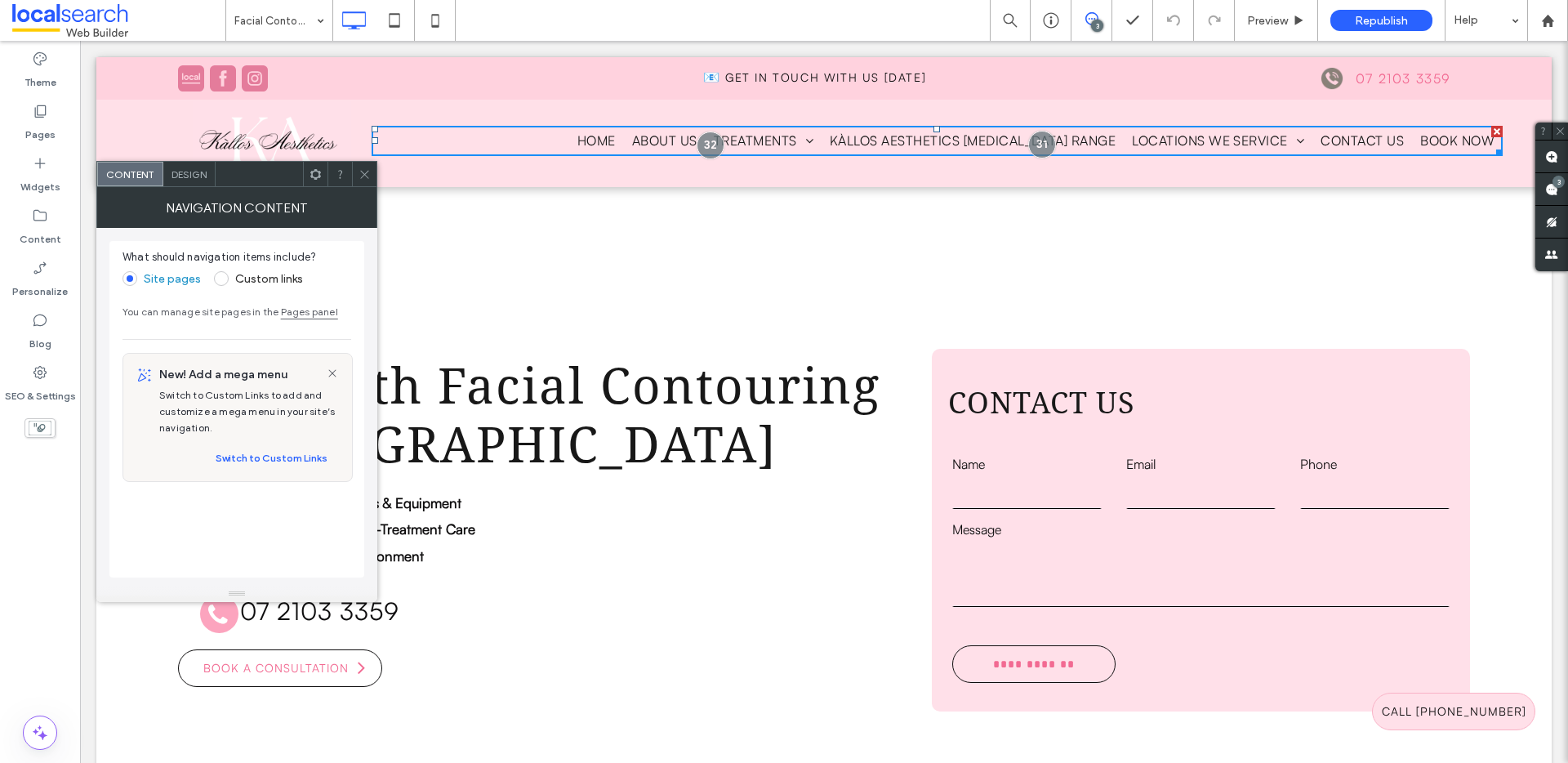
click at [366, 172] on icon at bounding box center [364, 174] width 12 height 12
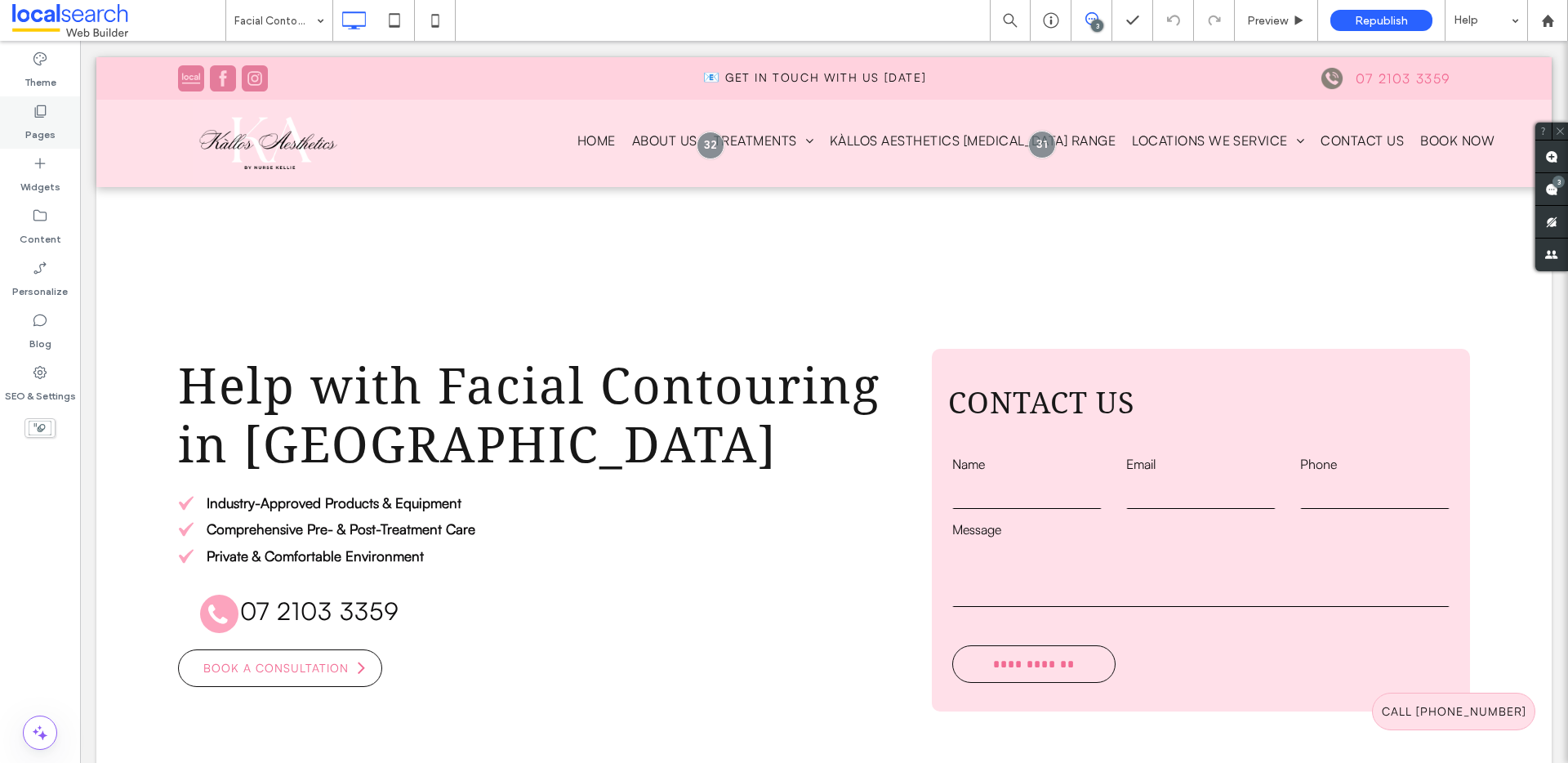
click at [38, 114] on use at bounding box center [41, 111] width 11 height 12
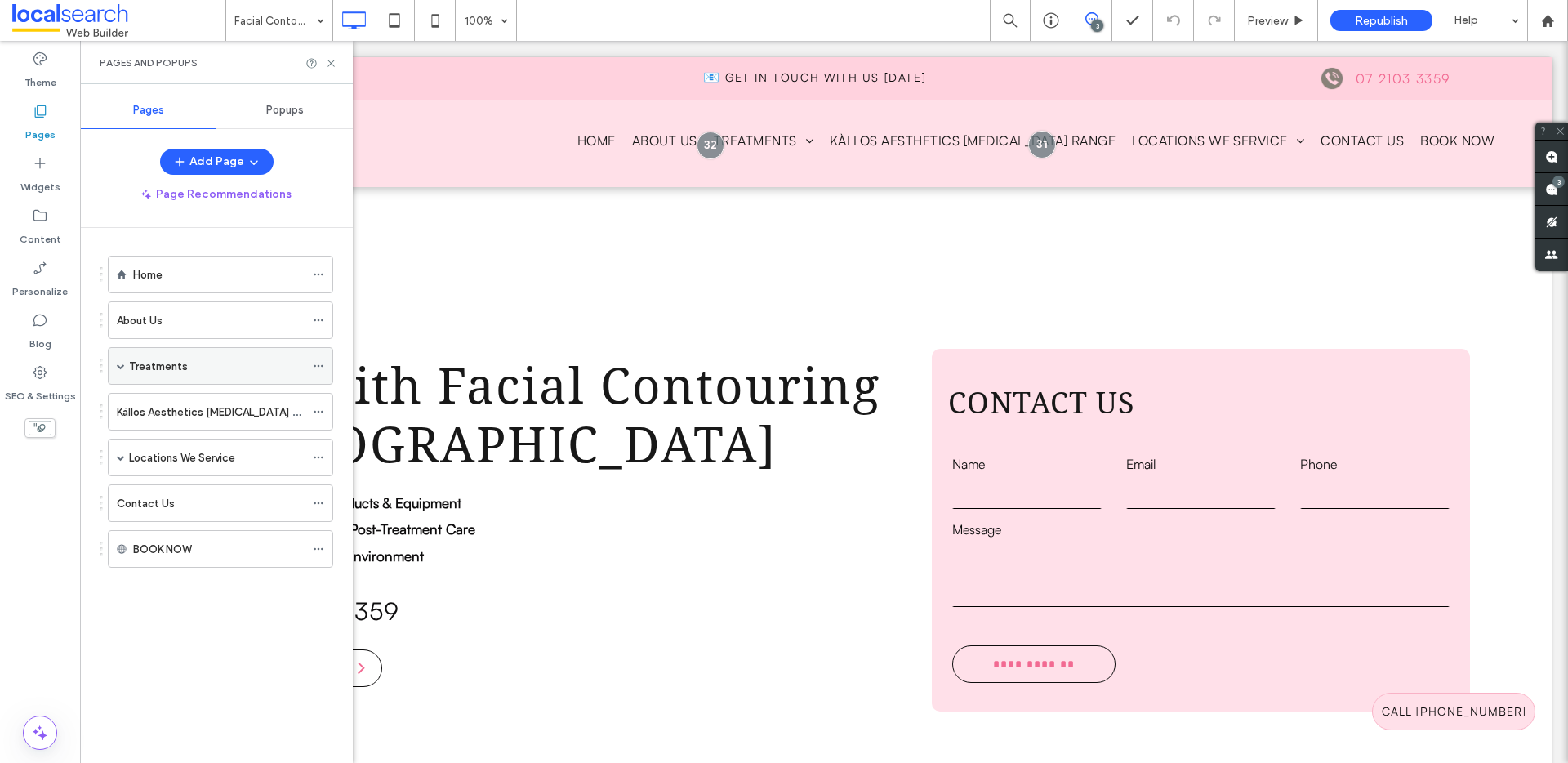
click at [123, 364] on span at bounding box center [121, 366] width 8 height 8
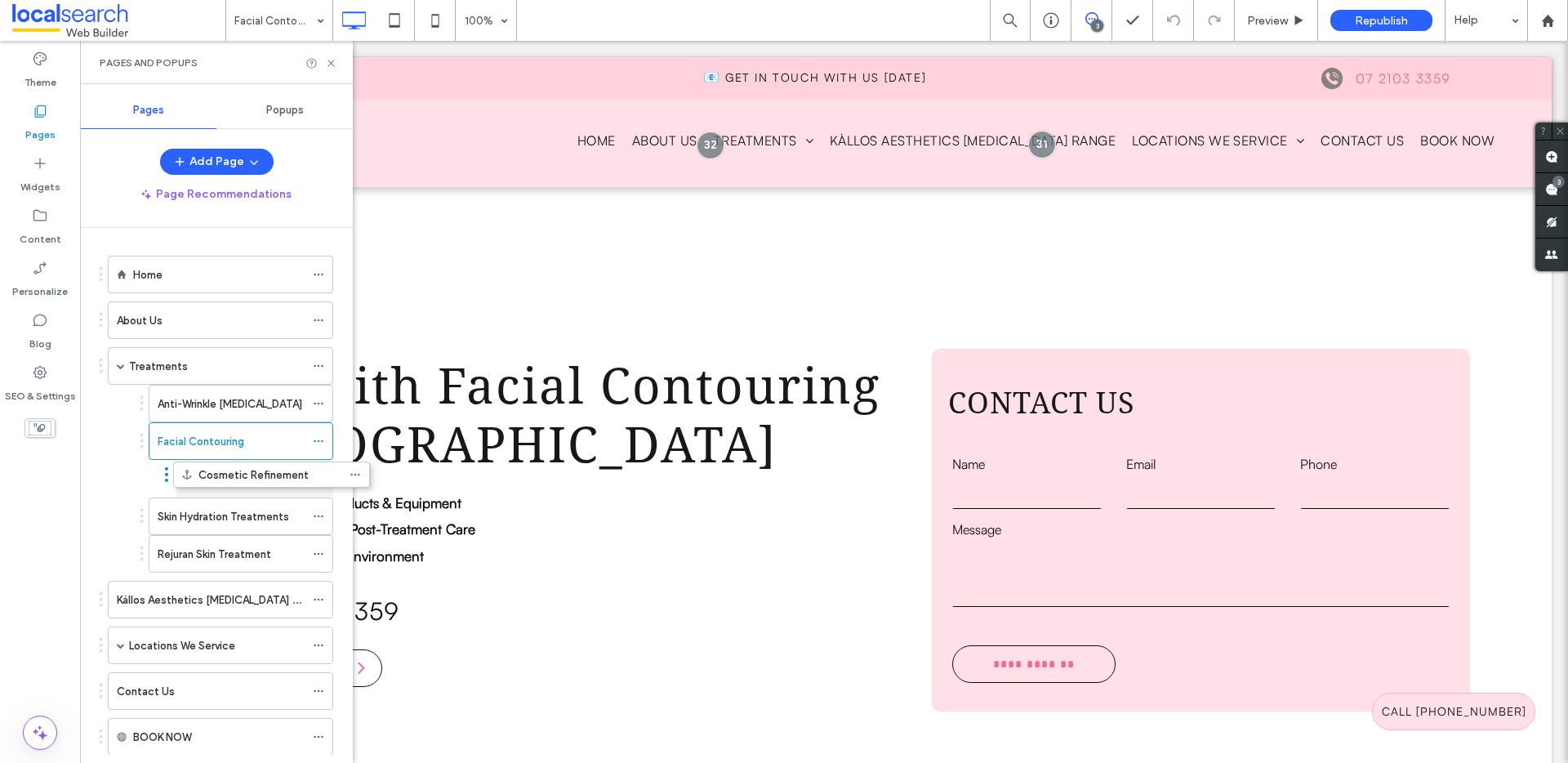
drag, startPoint x: 128, startPoint y: 478, endPoint x: 165, endPoint y: 472, distance: 37.5
click at [335, 64] on icon at bounding box center [331, 63] width 12 height 12
